Goal: Entertainment & Leisure: Consume media (video, audio)

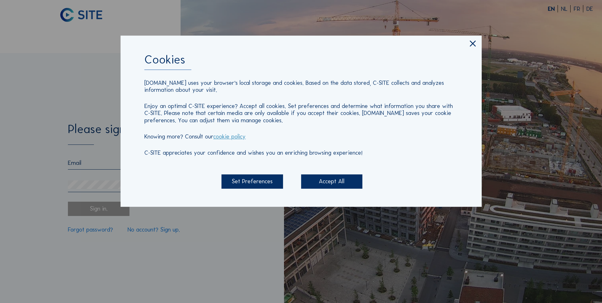
type input "[PERSON_NAME][EMAIL_ADDRESS][PERSON_NAME][DOMAIN_NAME]"
click at [470, 47] on icon at bounding box center [473, 44] width 10 height 10
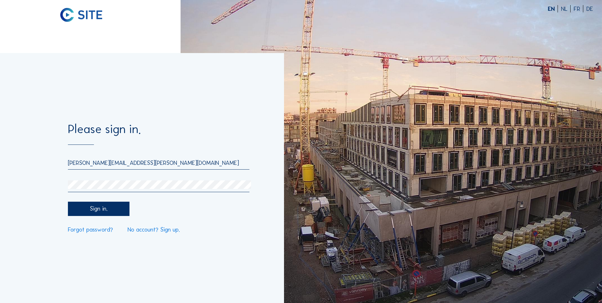
click at [125, 206] on div "Sign in." at bounding box center [98, 208] width 61 height 14
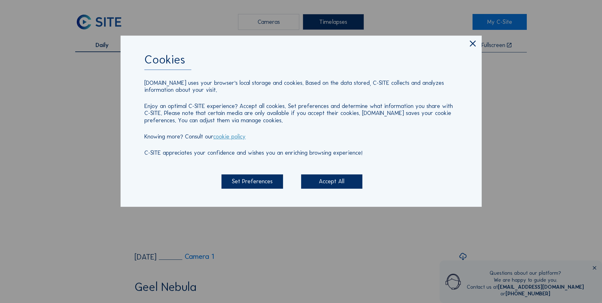
click at [477, 45] on icon at bounding box center [473, 44] width 10 height 10
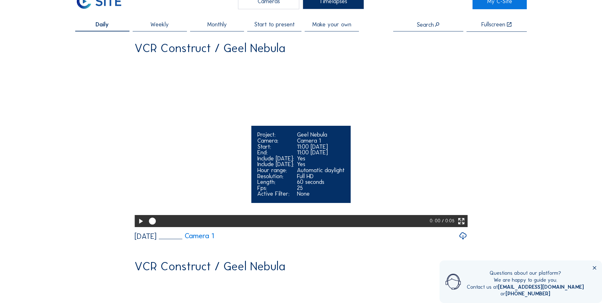
scroll to position [32, 0]
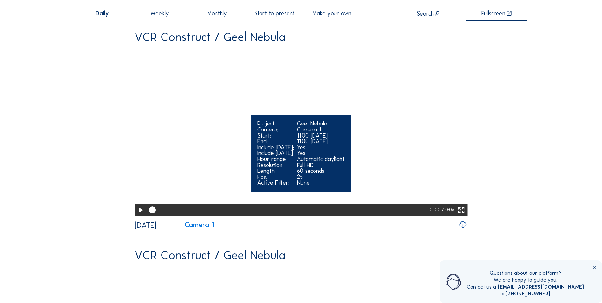
click at [139, 215] on icon at bounding box center [140, 210] width 8 height 10
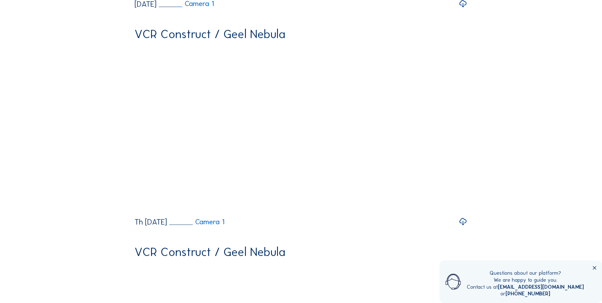
scroll to position [286, 0]
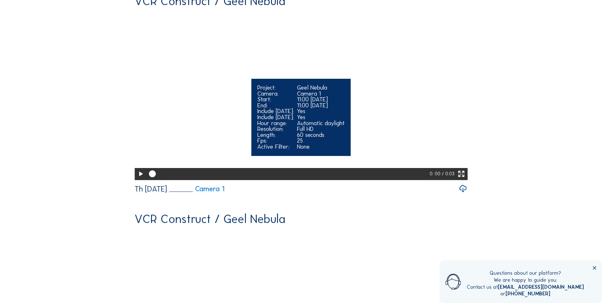
click at [136, 179] on icon at bounding box center [140, 174] width 8 height 10
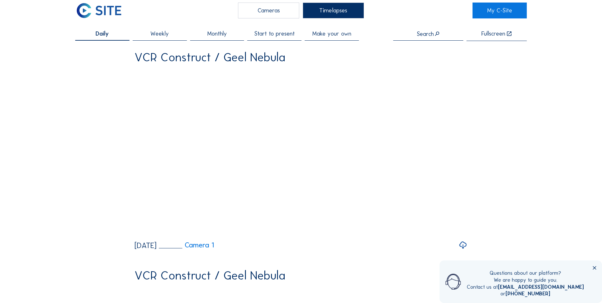
scroll to position [0, 0]
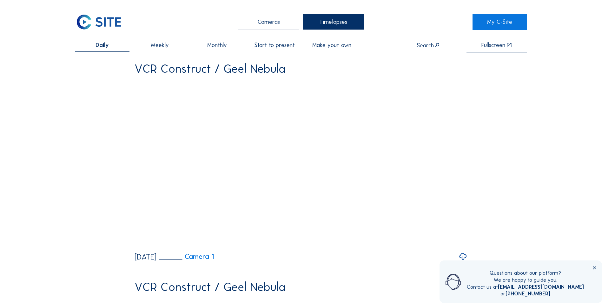
click at [175, 46] on div "Weekly" at bounding box center [160, 47] width 54 height 10
click at [216, 46] on span "Monthly" at bounding box center [217, 45] width 20 height 6
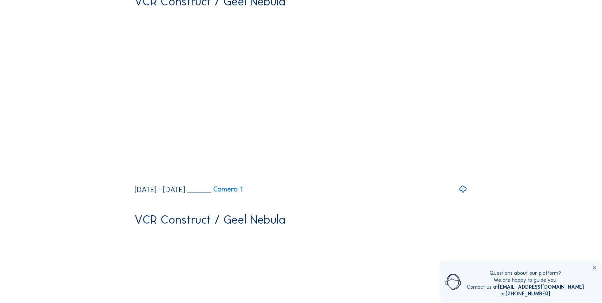
scroll to position [63, 0]
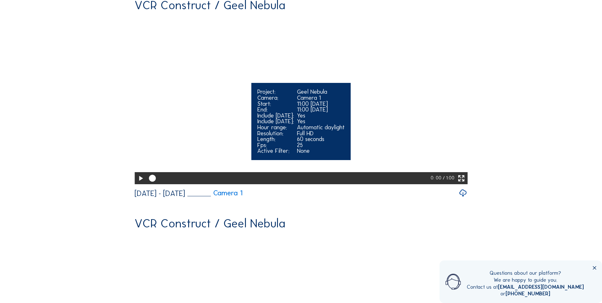
click at [257, 89] on video "Your browser does not support the video tag." at bounding box center [301, 99] width 333 height 167
click at [349, 184] on div at bounding box center [289, 178] width 287 height 12
drag, startPoint x: 154, startPoint y: 201, endPoint x: 341, endPoint y: 200, distance: 187.2
click at [341, 184] on div at bounding box center [289, 178] width 287 height 12
click at [341, 184] on div at bounding box center [288, 178] width 285 height 12
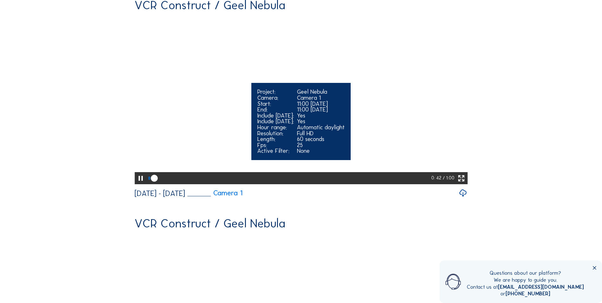
click at [158, 182] on icon at bounding box center [154, 178] width 8 height 9
click at [364, 184] on div at bounding box center [289, 178] width 286 height 12
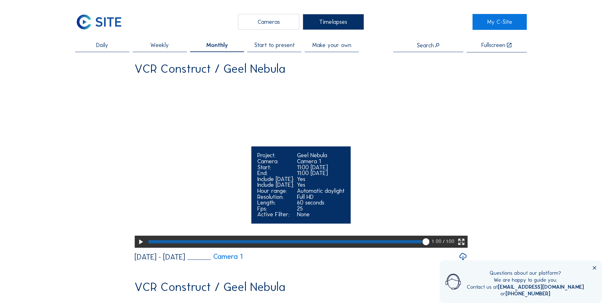
scroll to position [32, 0]
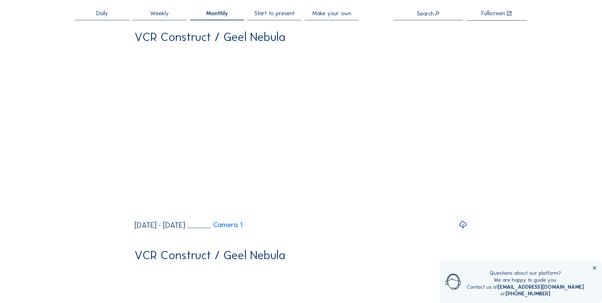
click at [465, 230] on icon at bounding box center [462, 224] width 9 height 11
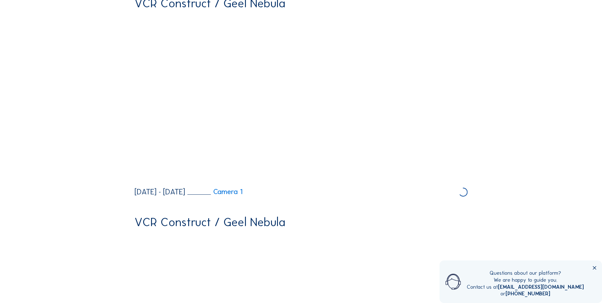
scroll to position [95, 0]
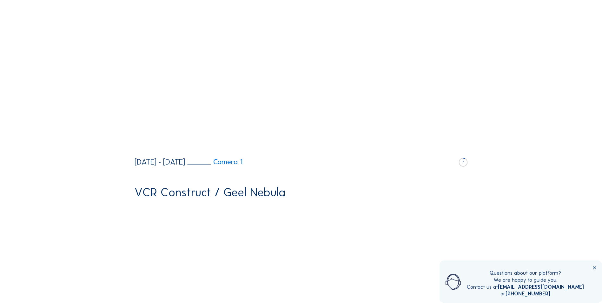
click at [597, 268] on icon at bounding box center [594, 268] width 6 height 6
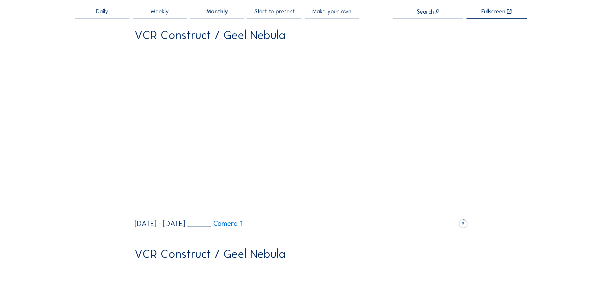
scroll to position [32, 0]
